Goal: Information Seeking & Learning: Find specific fact

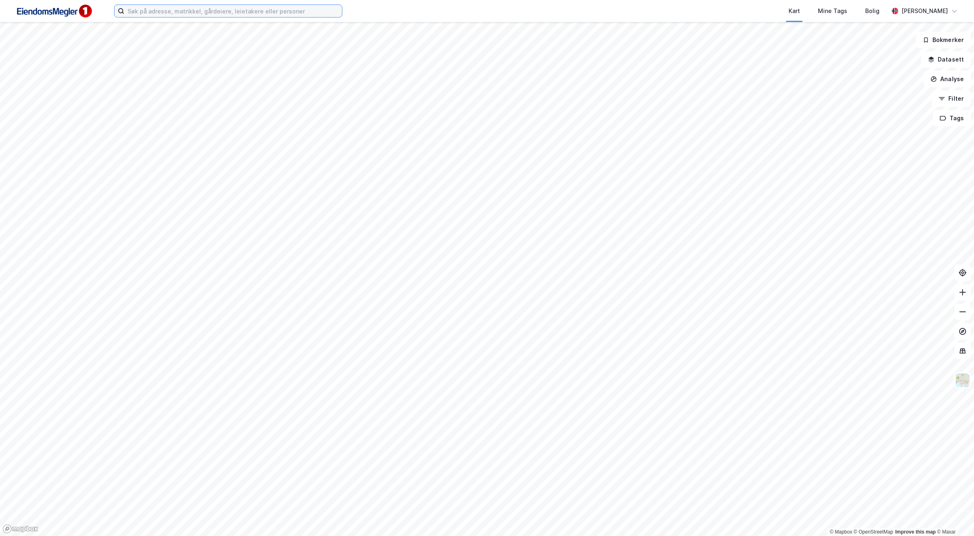
click at [215, 12] on input at bounding box center [233, 11] width 218 height 12
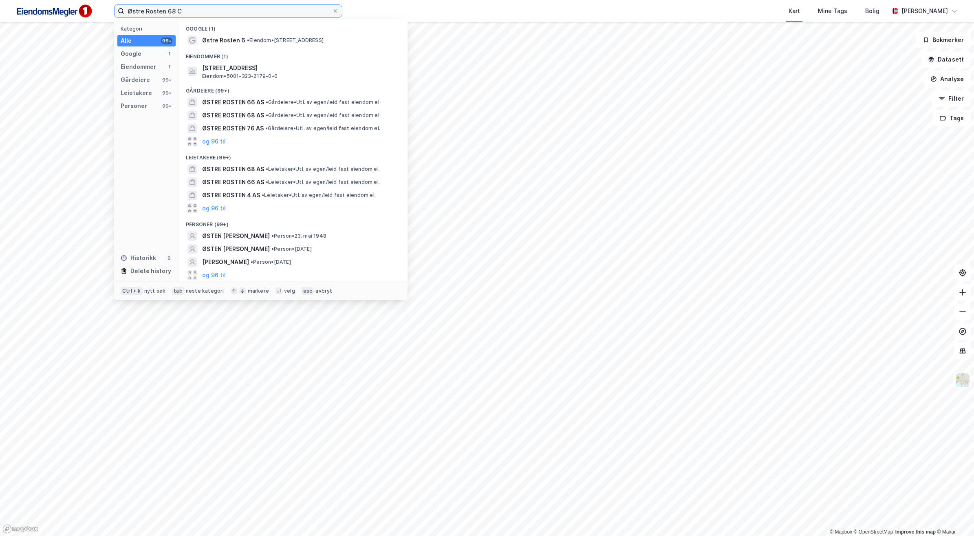
type input "Østre Rosten 68 C"
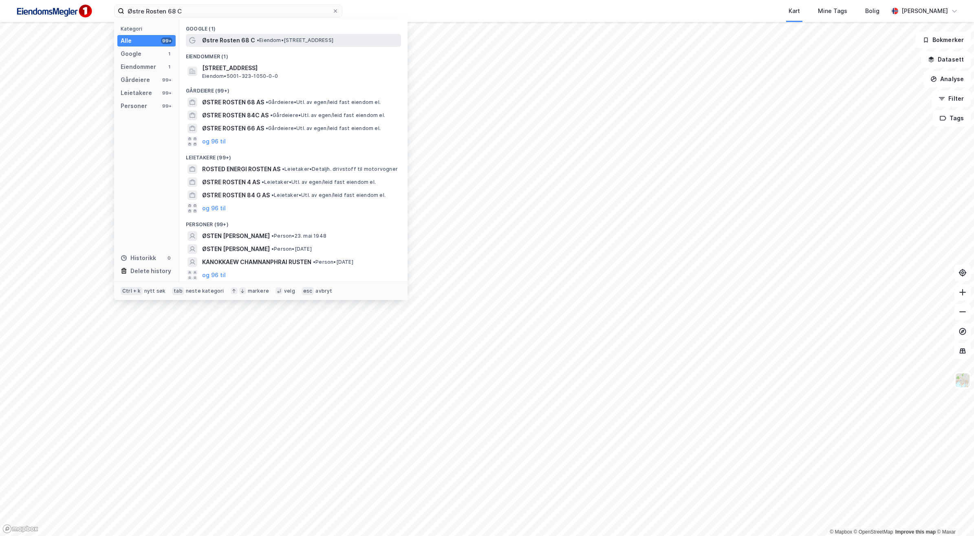
click at [250, 39] on span "Østre Rosten 68 C" at bounding box center [228, 40] width 53 height 10
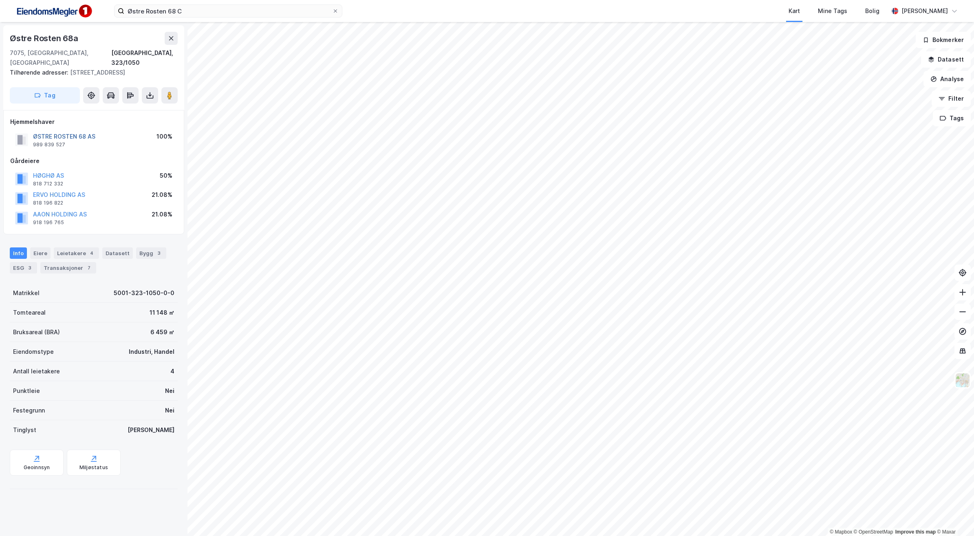
click at [0, 0] on button "ØSTRE ROSTEN 68 AS" at bounding box center [0, 0] width 0 height 0
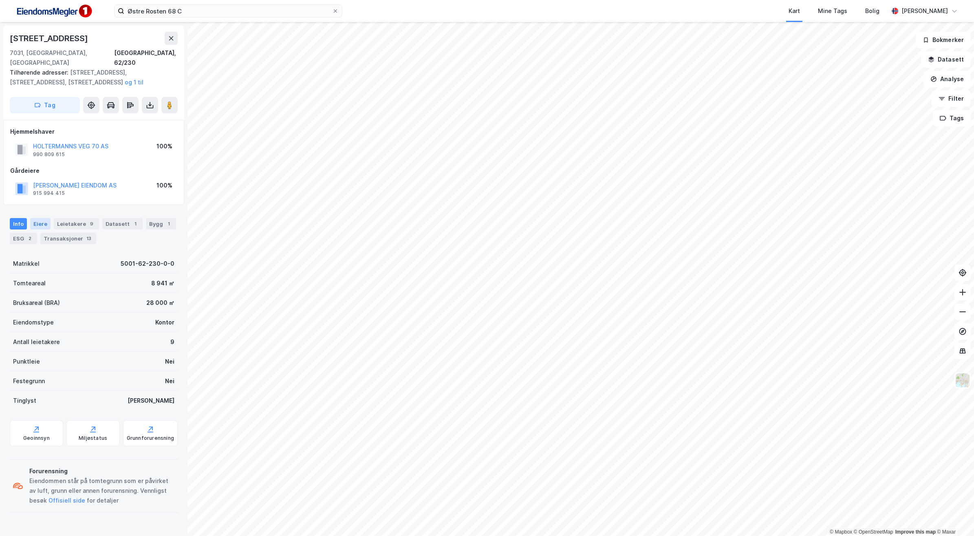
click at [40, 218] on div "Eiere" at bounding box center [40, 223] width 20 height 11
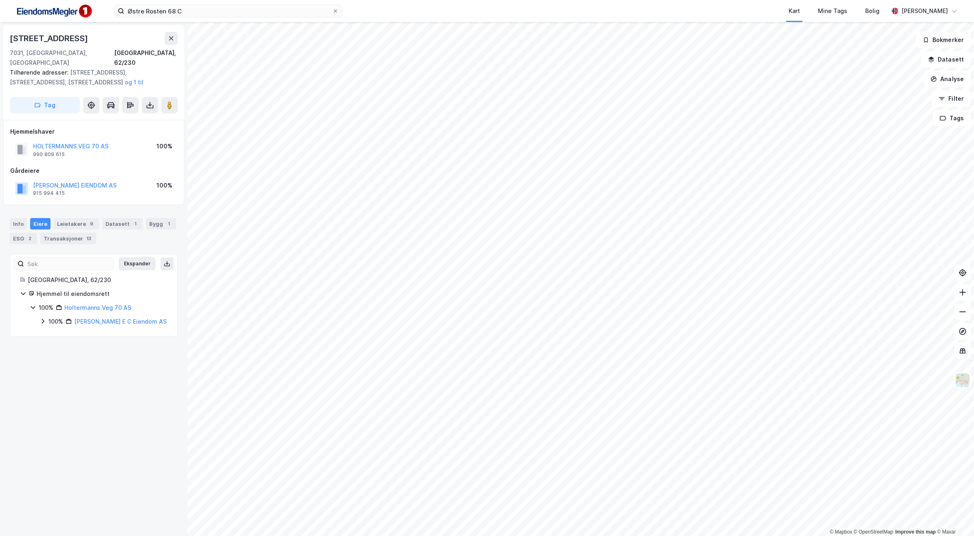
click at [42, 319] on icon at bounding box center [43, 321] width 2 height 5
click at [52, 331] on div "100% [PERSON_NAME] AS" at bounding box center [108, 336] width 118 height 10
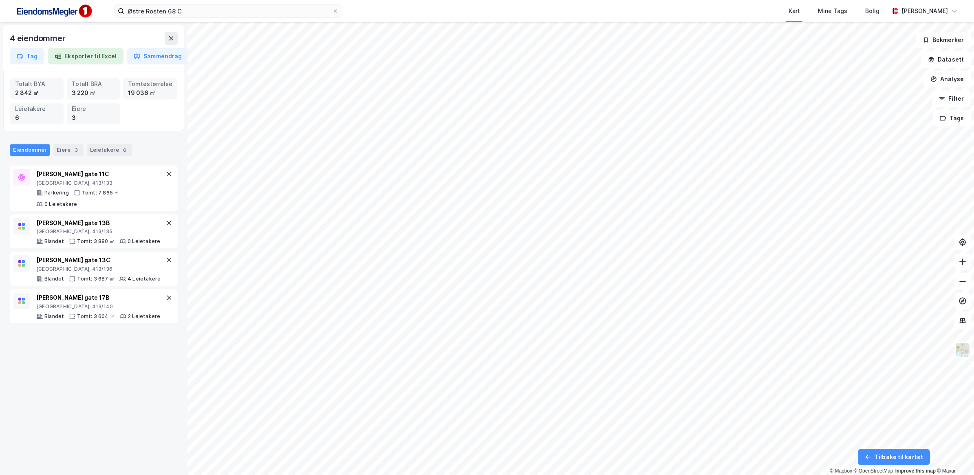
click at [65, 92] on div "4 eiendommer Tag Eksporter til Excel Sammendrag Totalt BYA 2 842 ㎡ Totalt BRA 3…" at bounding box center [487, 248] width 974 height 453
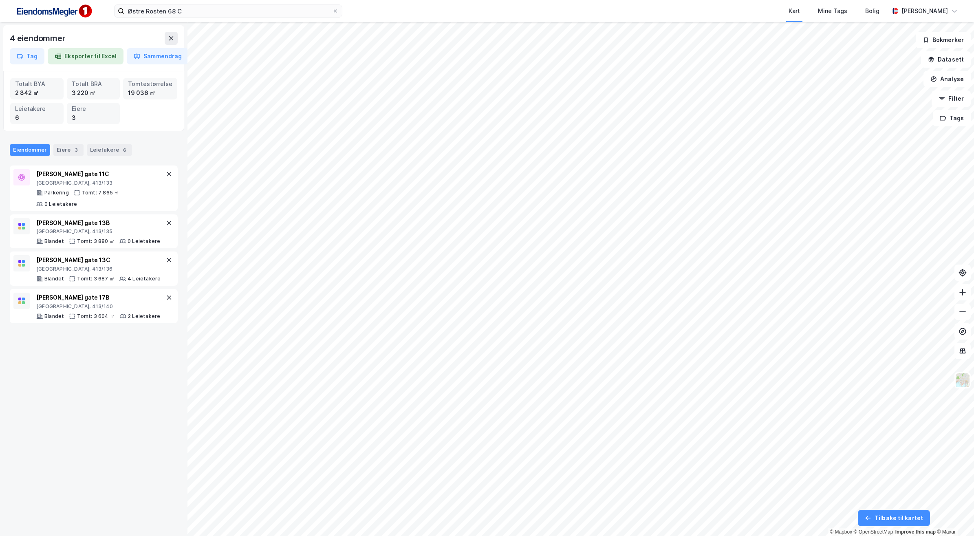
click at [974, 289] on html "Østre Rosten 68 C Kart Mine Tags Bolig [PERSON_NAME] 4 eiendommer Tag Eksporter…" at bounding box center [487, 268] width 974 height 536
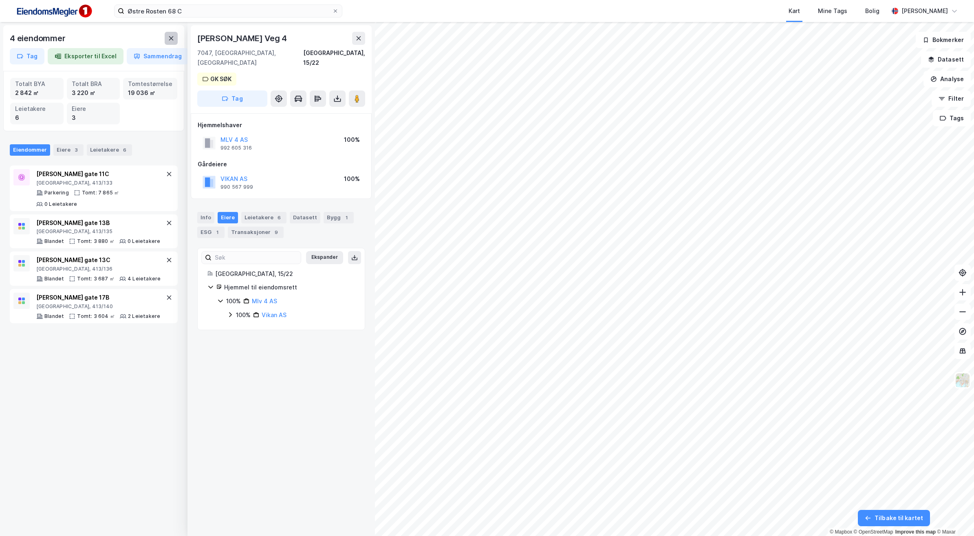
click at [170, 34] on button at bounding box center [171, 38] width 13 height 13
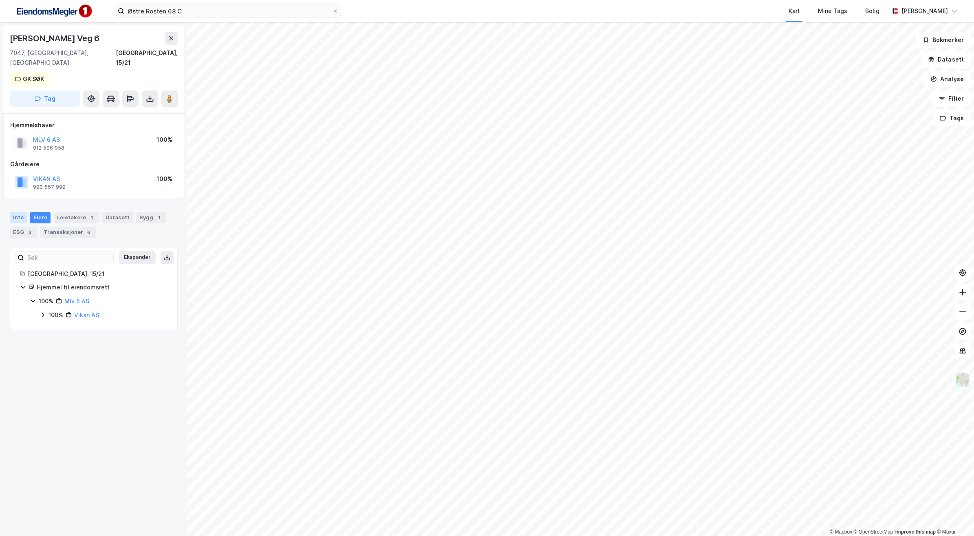
click at [20, 212] on div "Info" at bounding box center [18, 217] width 17 height 11
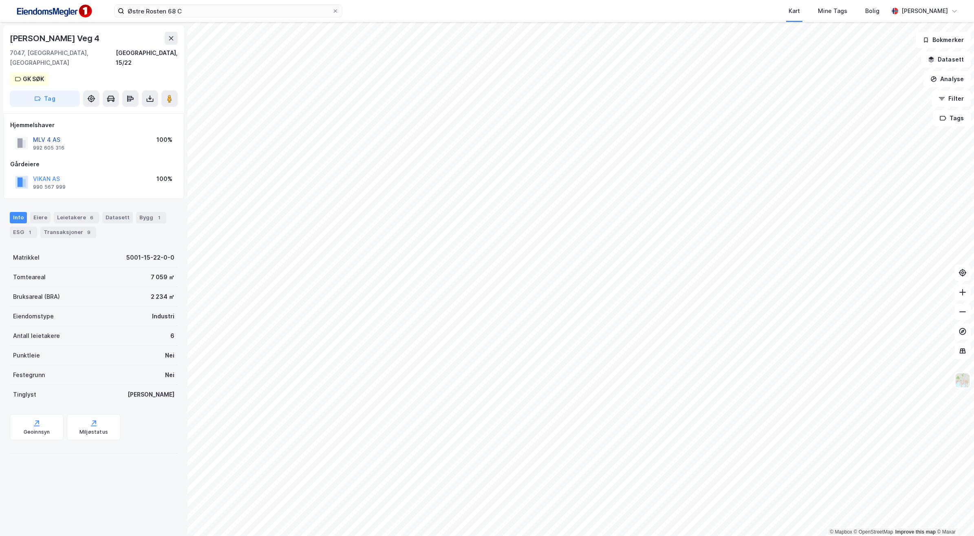
click at [0, 0] on button "MLV 4 AS" at bounding box center [0, 0] width 0 height 0
